Goal: Transaction & Acquisition: Purchase product/service

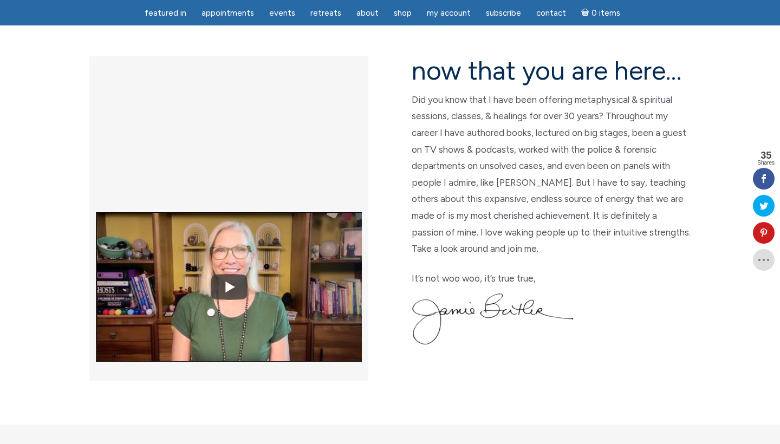
scroll to position [280, 0]
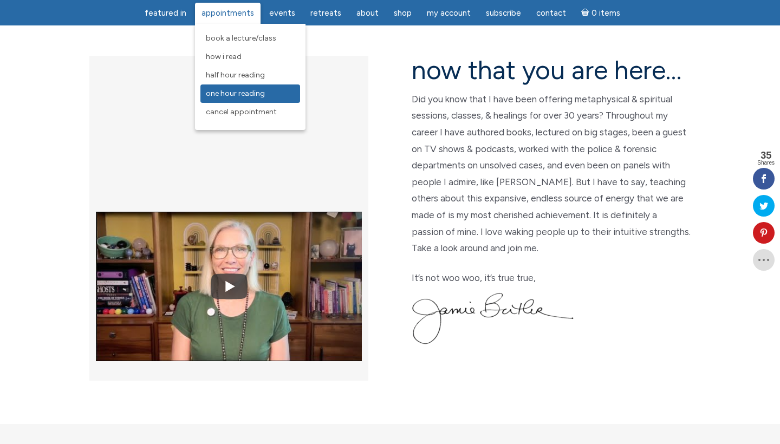
click at [232, 91] on span "One Hour Reading" at bounding box center [235, 93] width 59 height 9
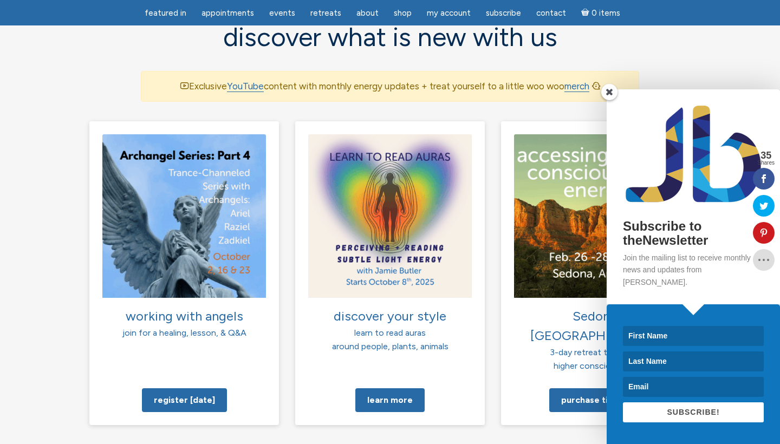
scroll to position [726, 0]
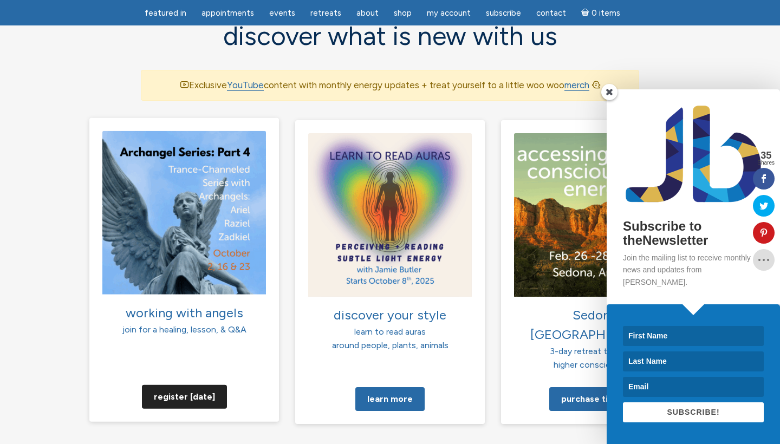
click at [178, 385] on link "Register today" at bounding box center [184, 397] width 85 height 24
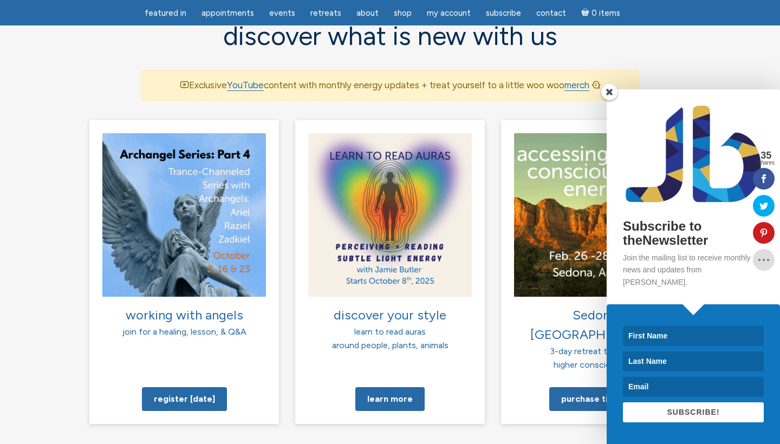
click at [610, 100] on span at bounding box center [609, 92] width 16 height 16
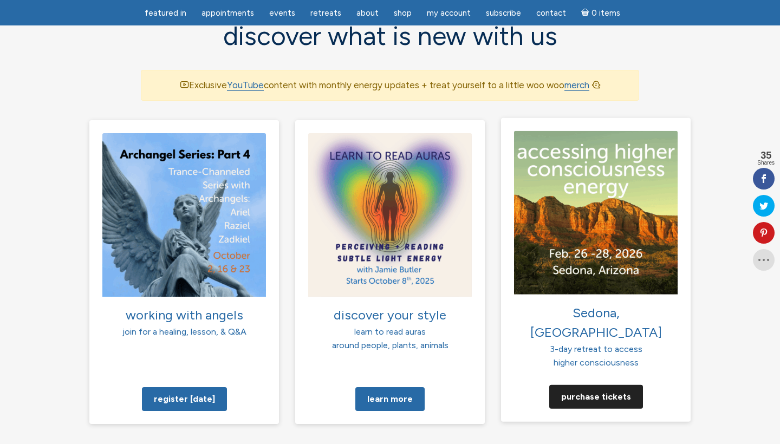
click at [587, 385] on link "Purchase tickets" at bounding box center [596, 397] width 94 height 24
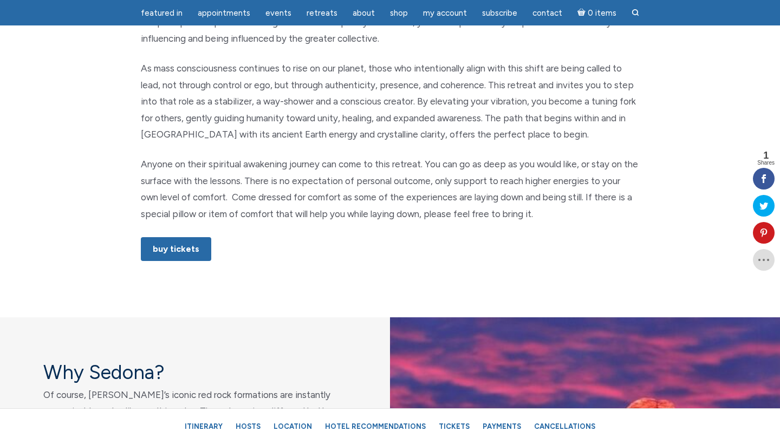
scroll to position [678, 0]
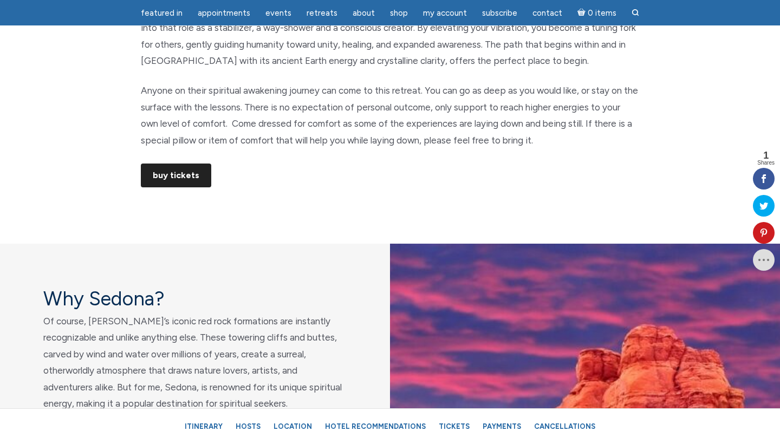
click at [170, 170] on link "Buy Tickets" at bounding box center [176, 176] width 70 height 24
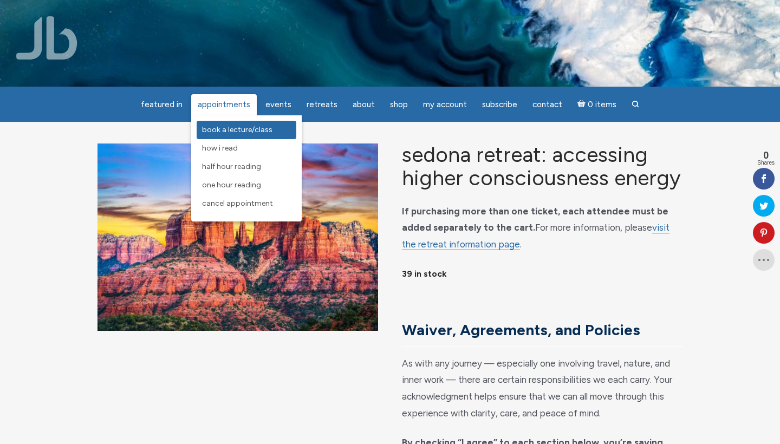
click at [224, 130] on span "Book a Lecture/Class" at bounding box center [237, 129] width 70 height 9
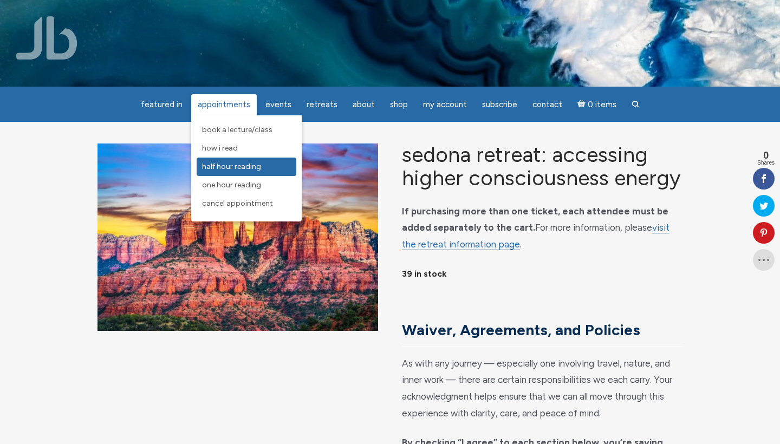
click at [217, 167] on span "Half Hour Reading" at bounding box center [231, 166] width 59 height 9
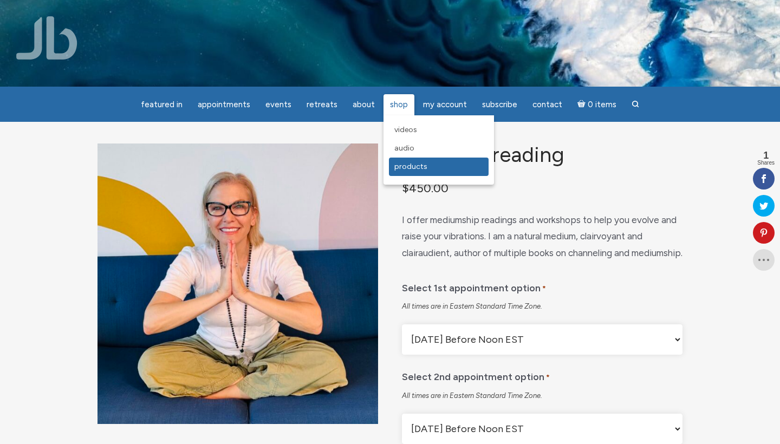
click at [404, 168] on span "Products" at bounding box center [410, 166] width 33 height 9
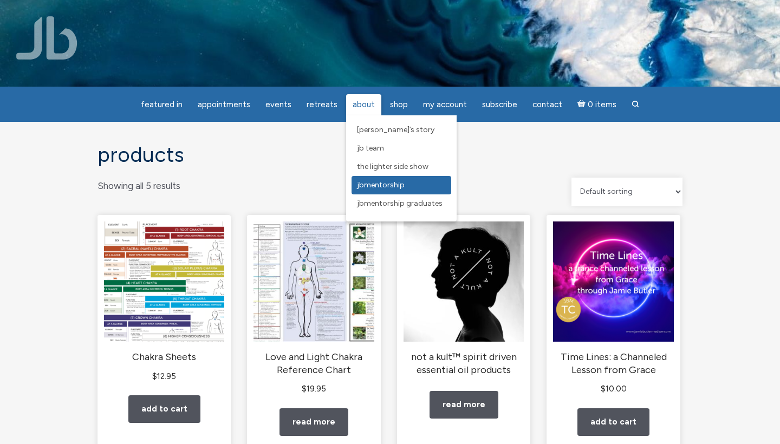
click at [381, 184] on span "JBMentorship" at bounding box center [381, 184] width 48 height 9
